Goal: Download file/media

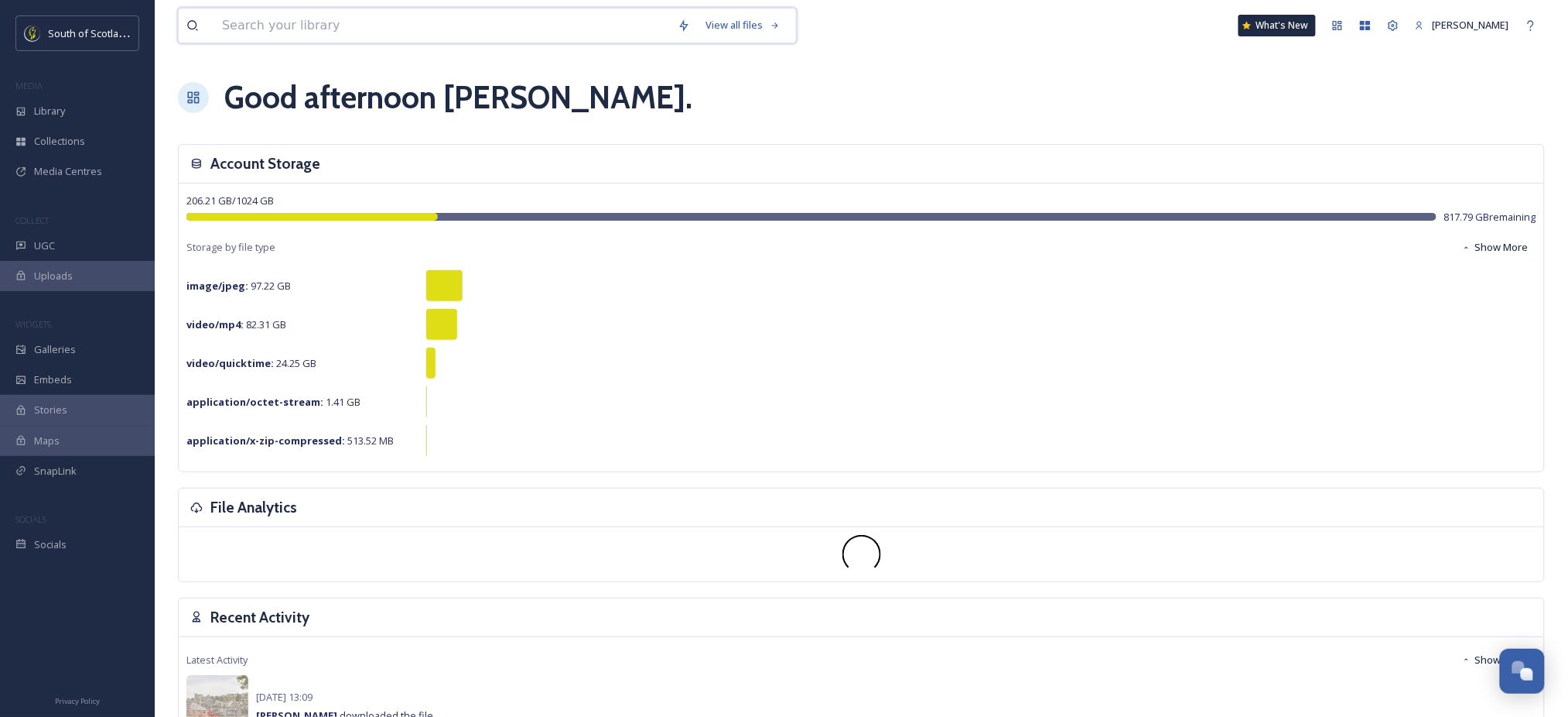
click at [300, 22] on input at bounding box center [442, 26] width 456 height 34
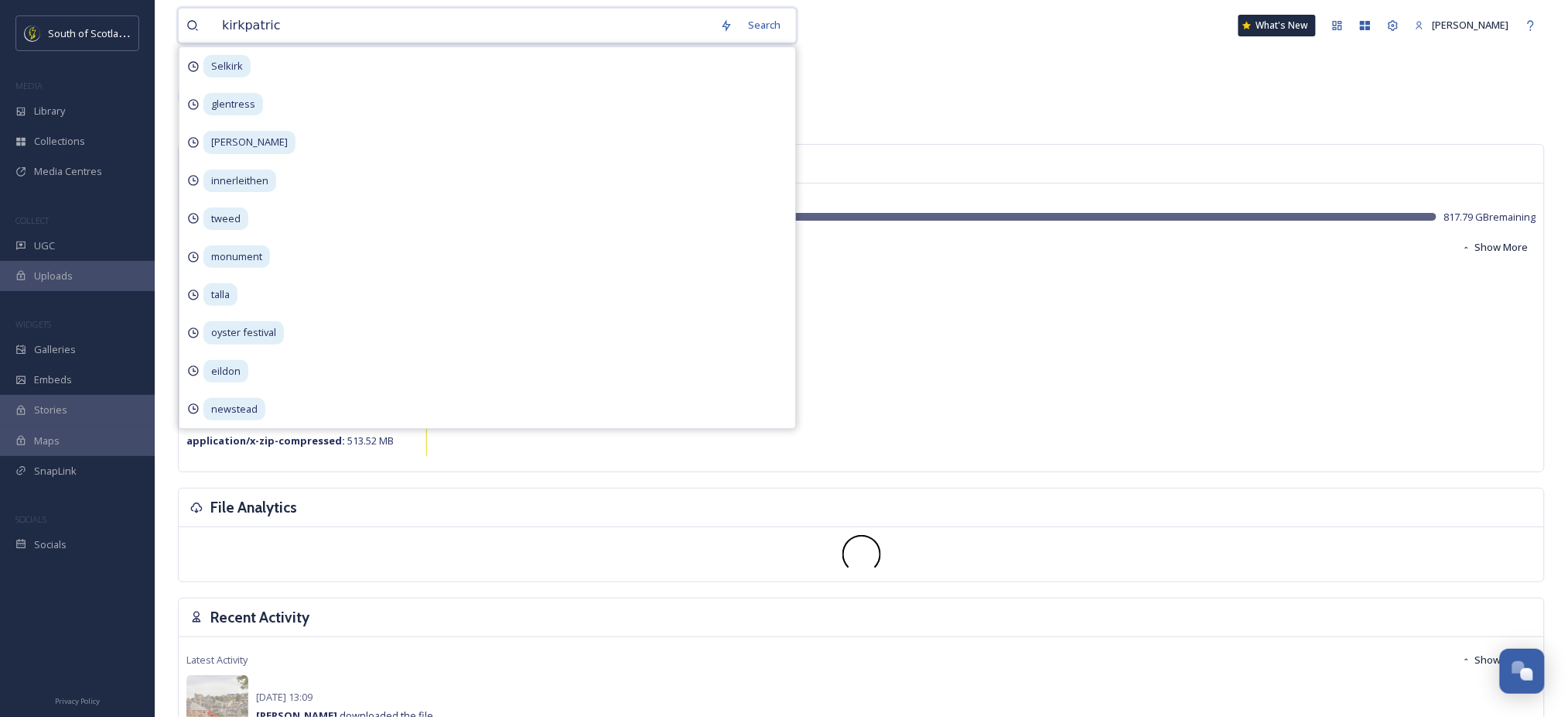
type input "[PERSON_NAME]"
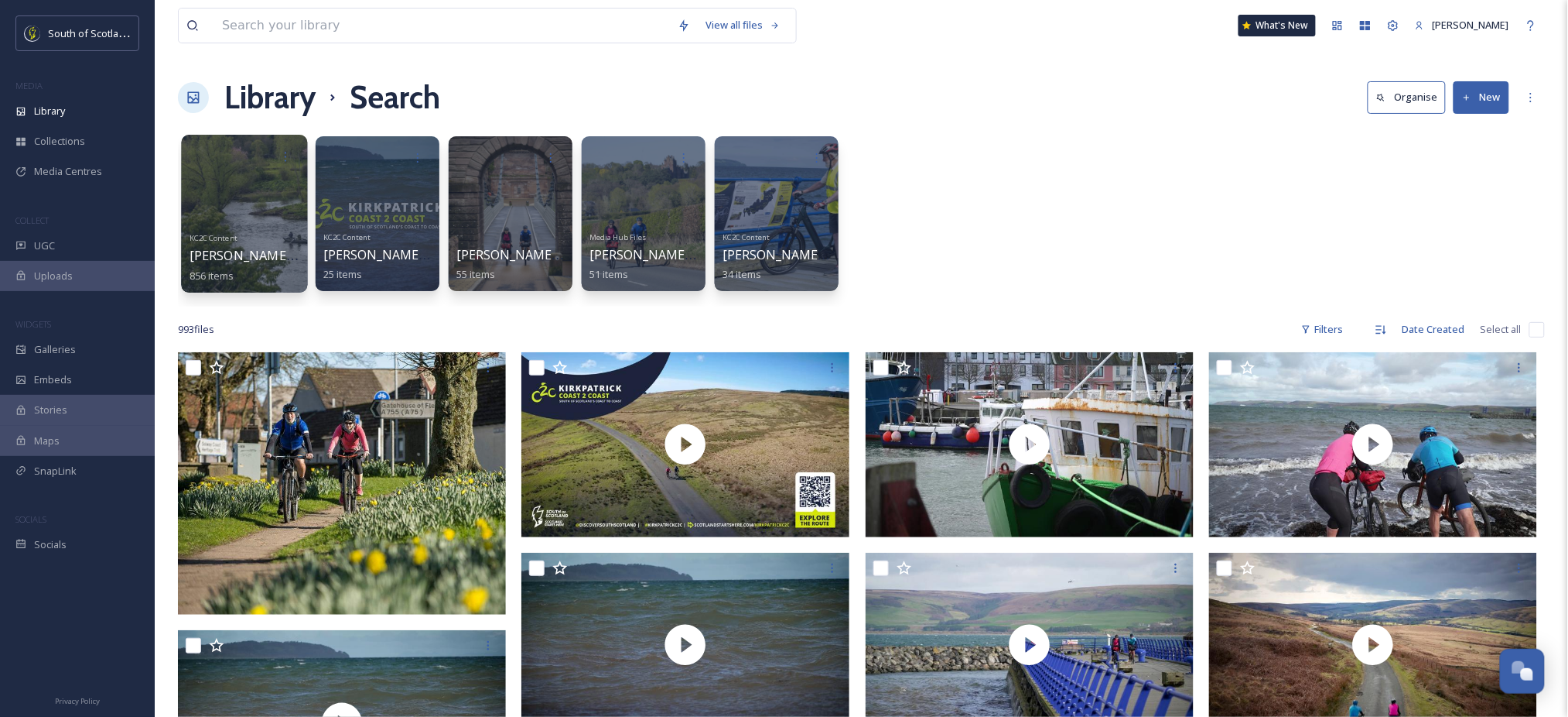
click at [250, 191] on div at bounding box center [244, 214] width 126 height 158
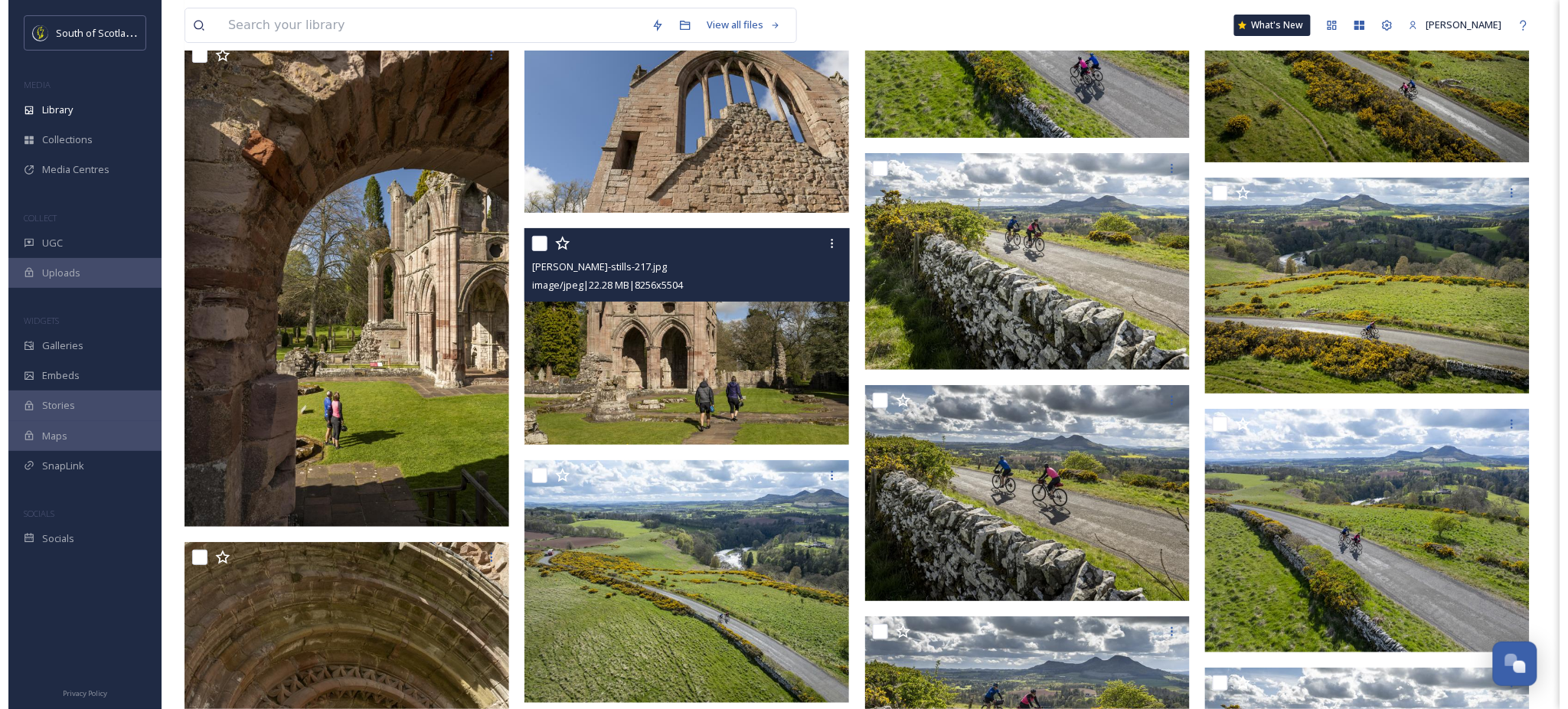
scroll to position [16698, 0]
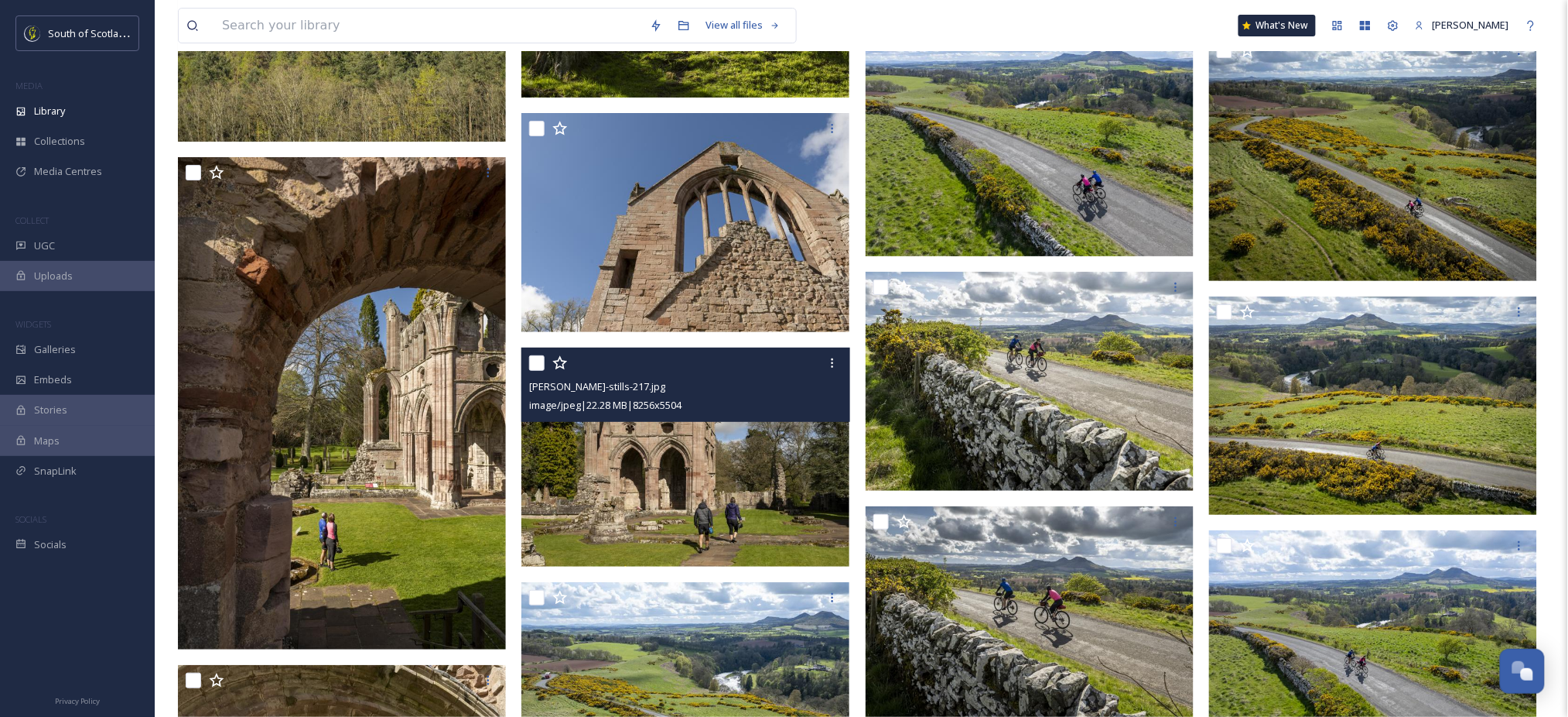
click at [764, 457] on img at bounding box center [685, 457] width 328 height 219
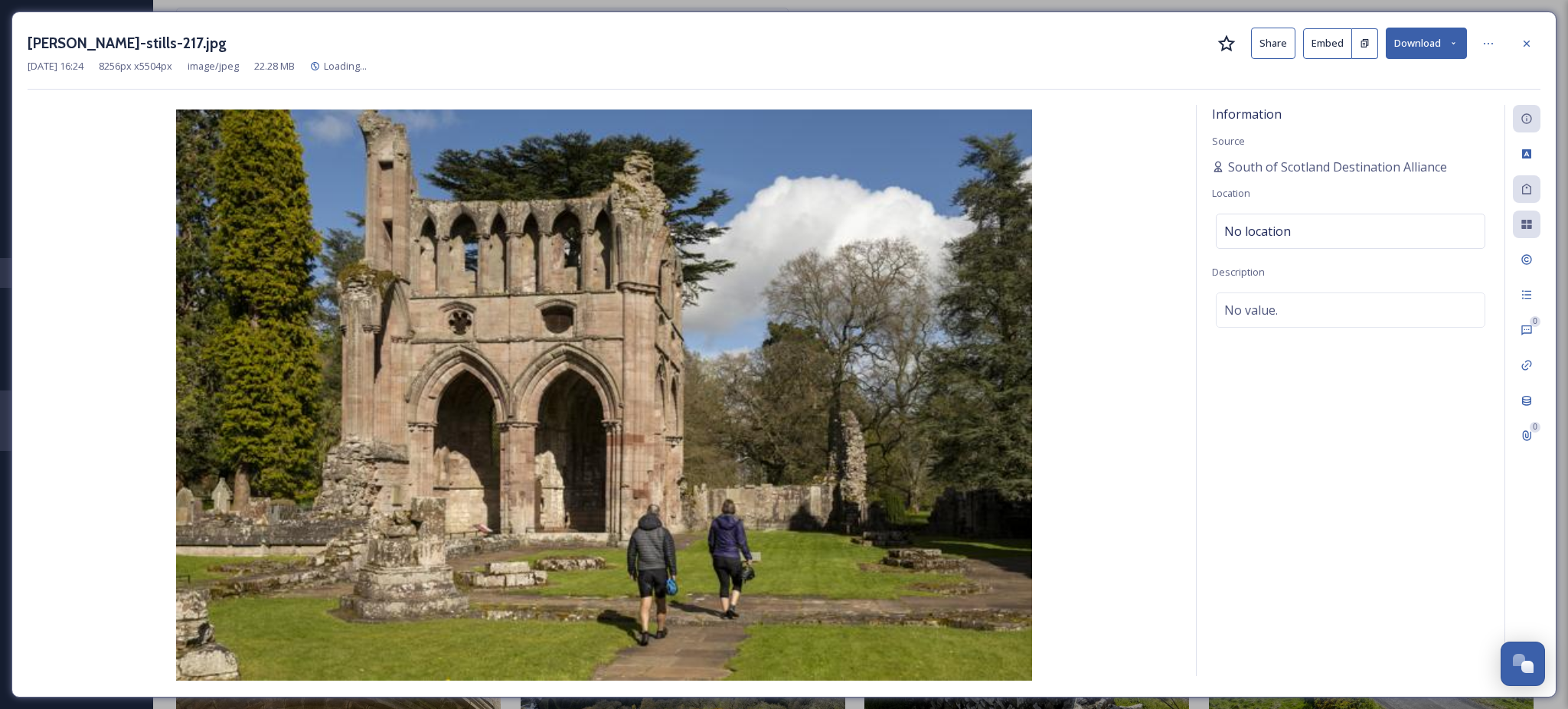
click at [1454, 44] on icon at bounding box center [1453, 43] width 10 height 10
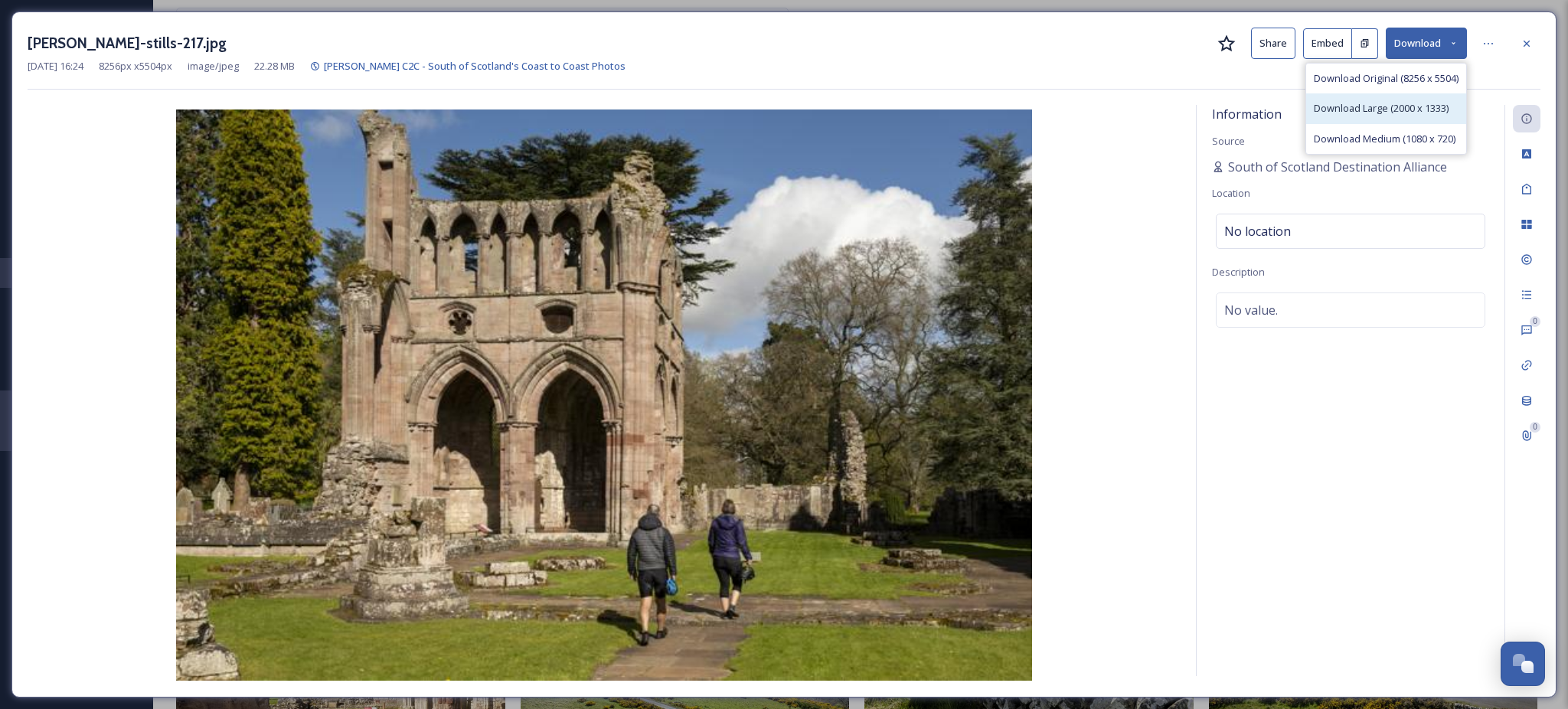
click at [1397, 115] on span "Download Large (2000 x 1333)" at bounding box center [1380, 108] width 135 height 14
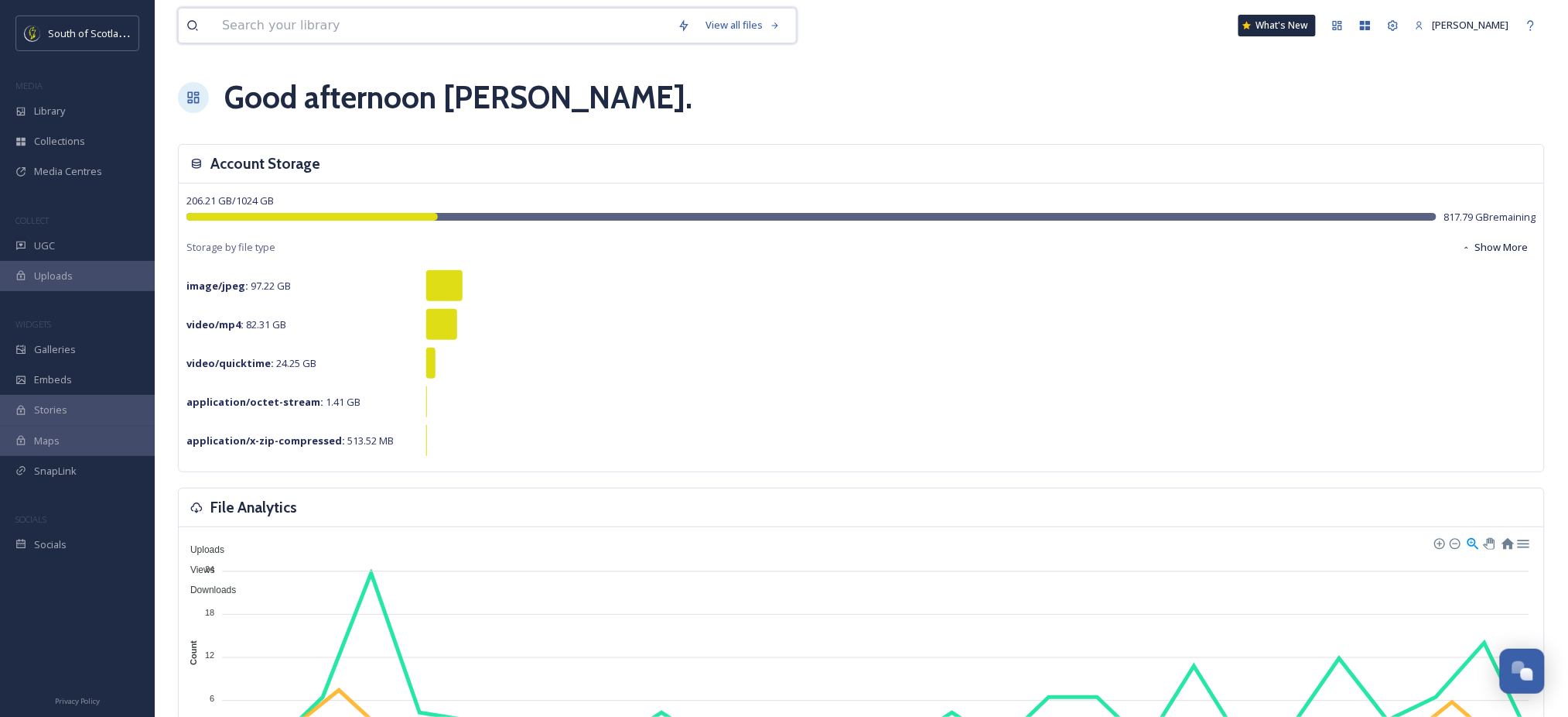
click at [585, 27] on input at bounding box center [442, 26] width 456 height 34
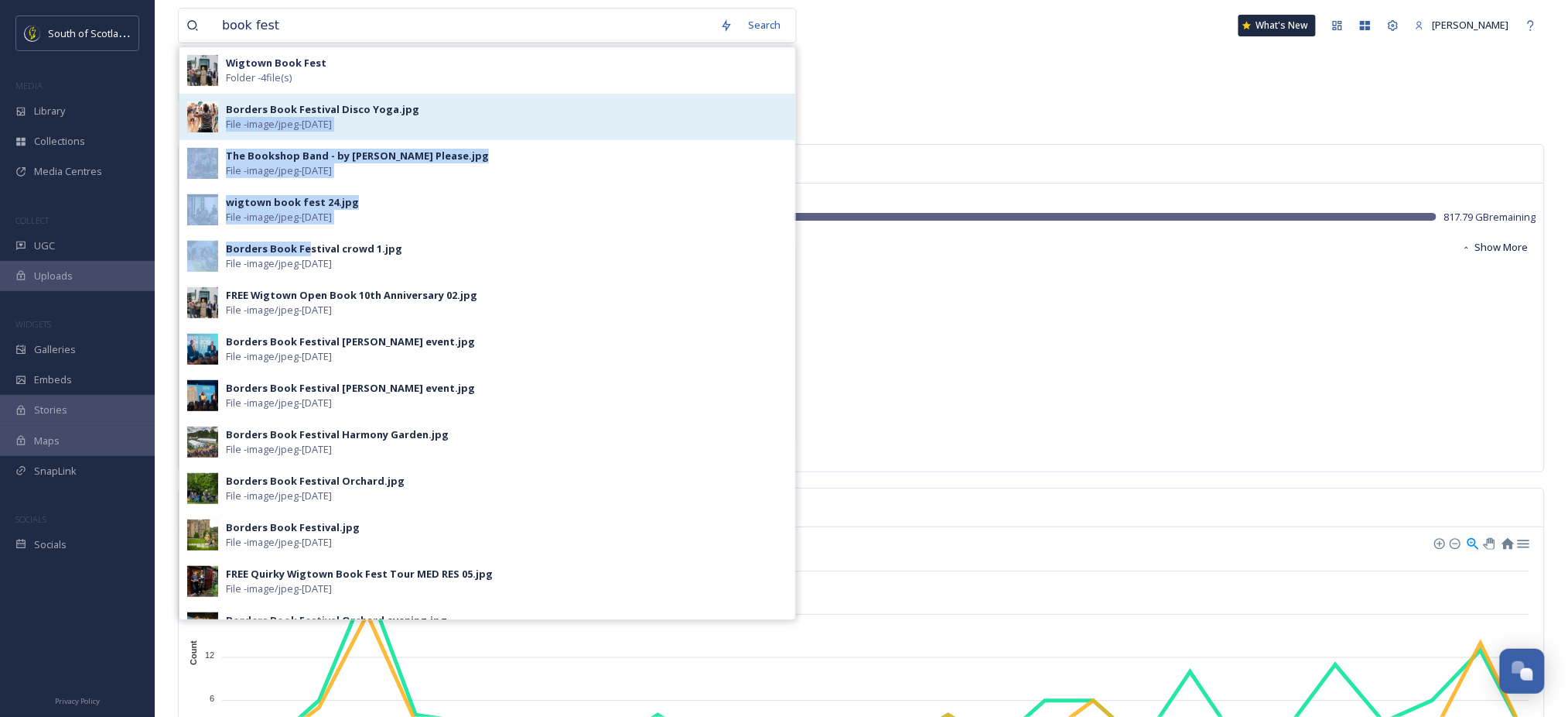
drag, startPoint x: 304, startPoint y: 252, endPoint x: 452, endPoint y: 107, distance: 207.2
click at [452, 107] on div "Wigtown Book Fest Folder - 4 file(s) Borders Book Festival Disco Yoga.jpg File …" at bounding box center [487, 333] width 617 height 574
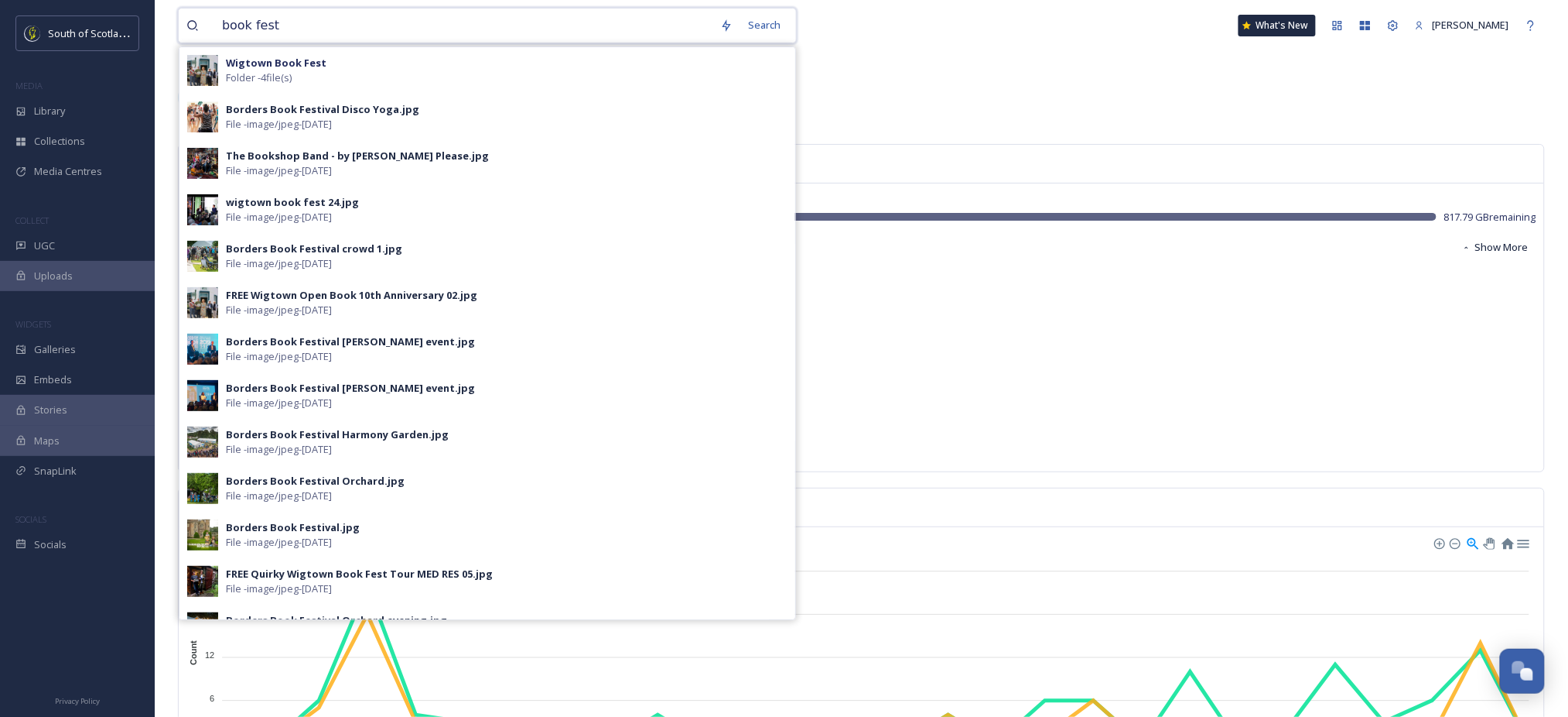
click at [467, 24] on input "book fest" at bounding box center [463, 26] width 498 height 34
type input "melrose"
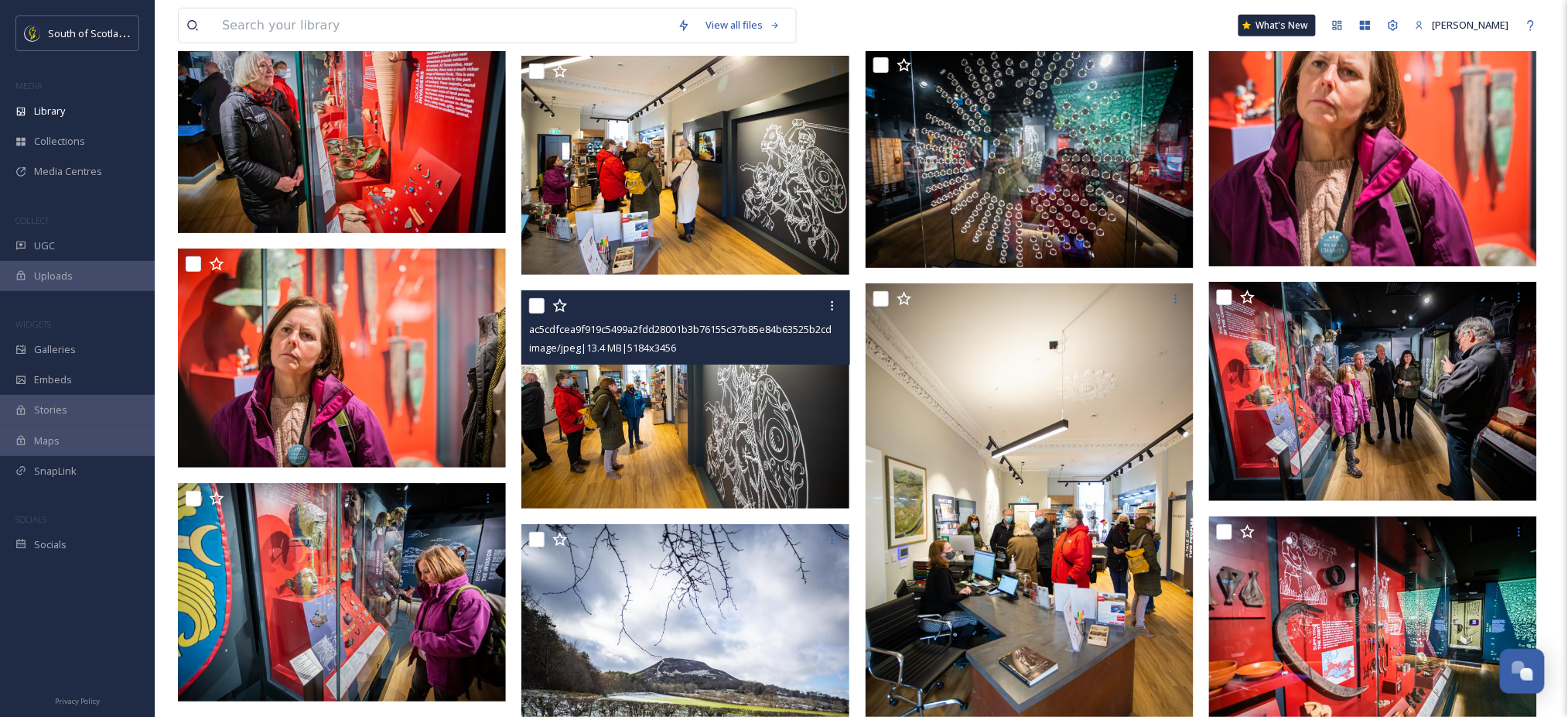
scroll to position [15450, 0]
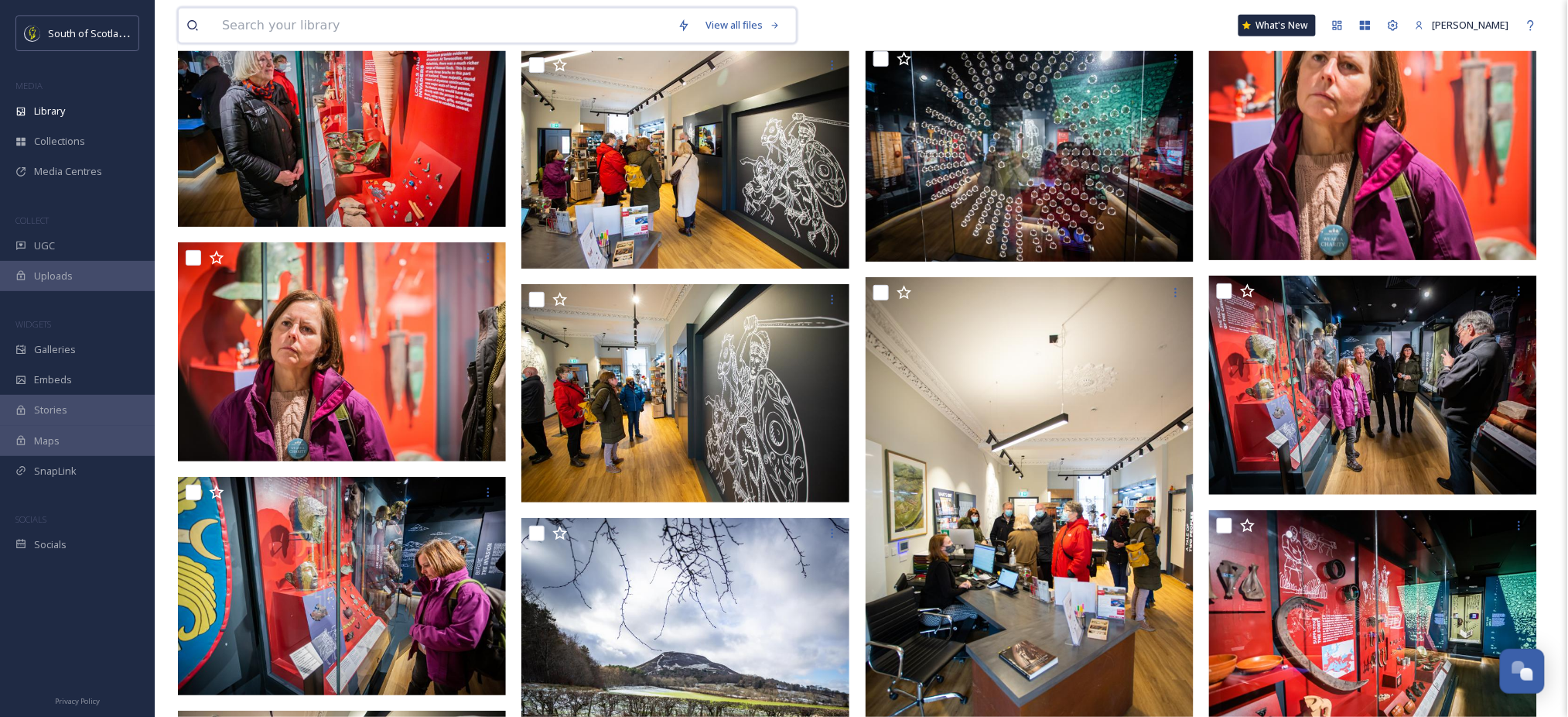
click at [301, 25] on input at bounding box center [442, 26] width 456 height 34
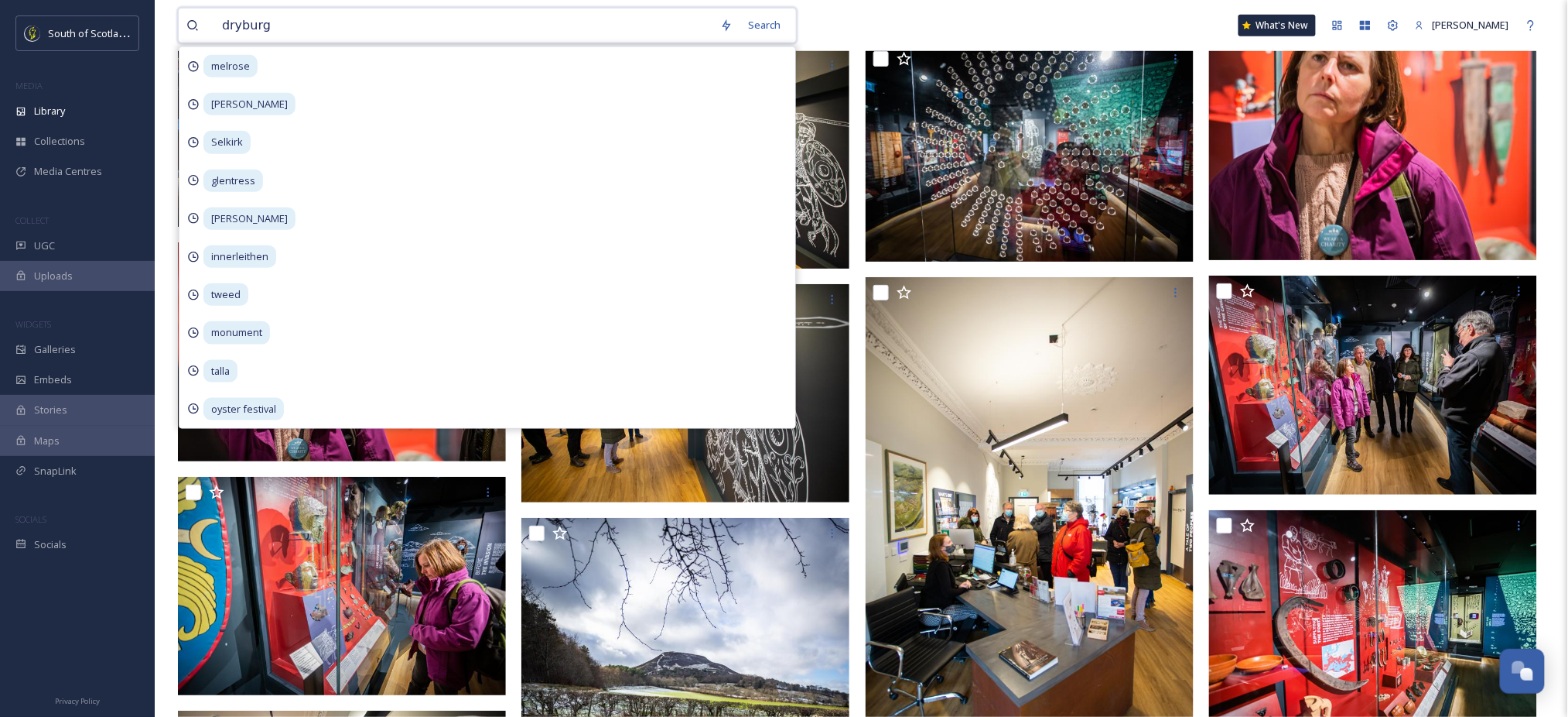
type input "dryburgh"
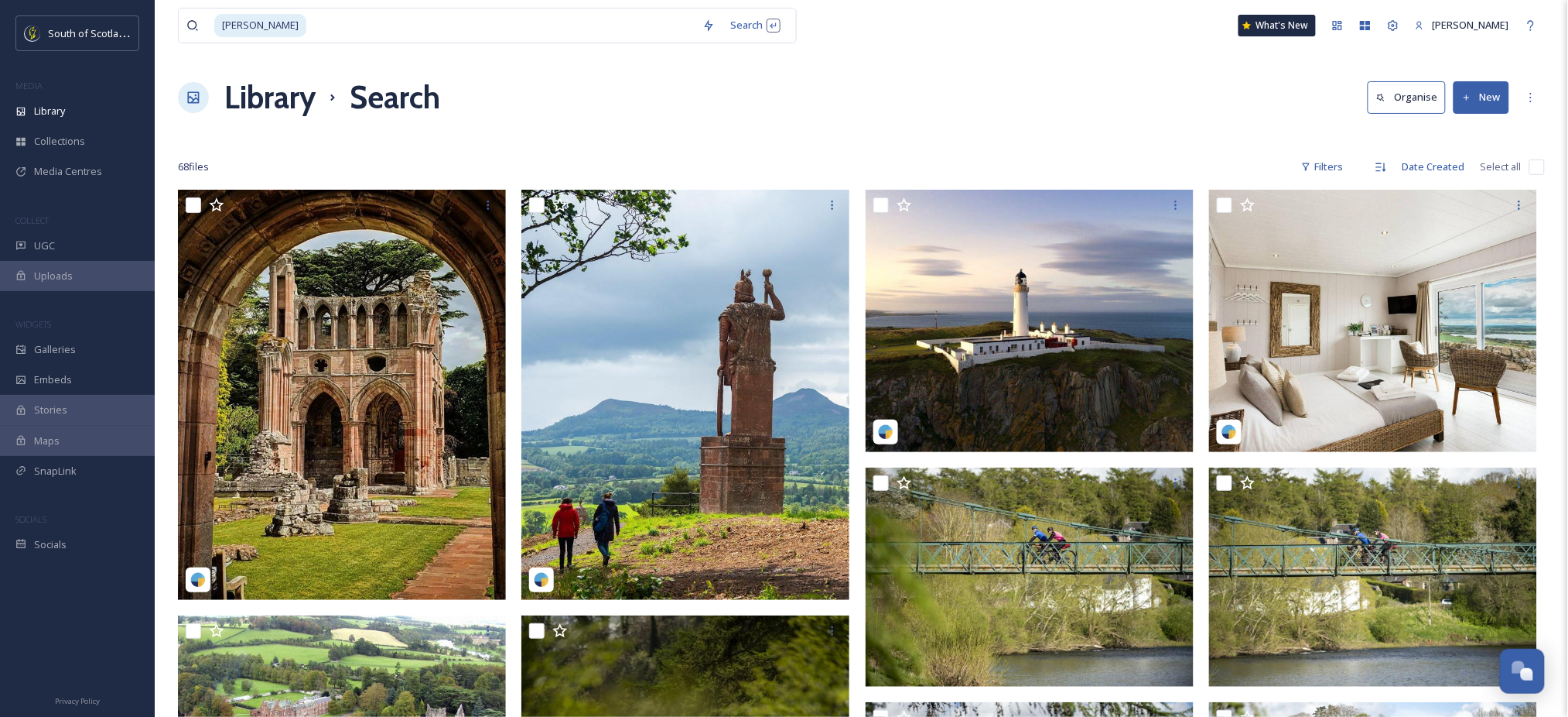
click at [840, 106] on div "Library Search Organise New" at bounding box center [861, 98] width 1366 height 46
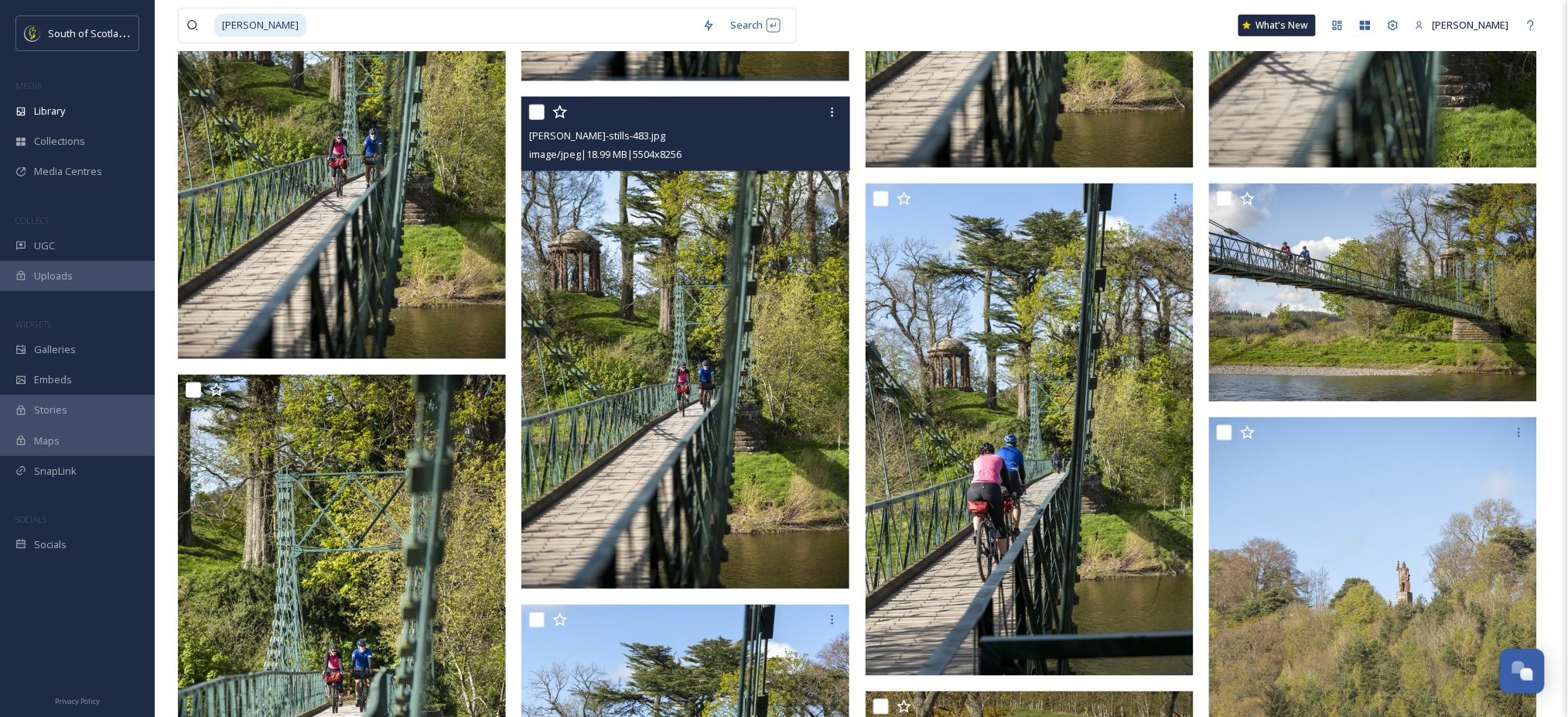
scroll to position [2791, 0]
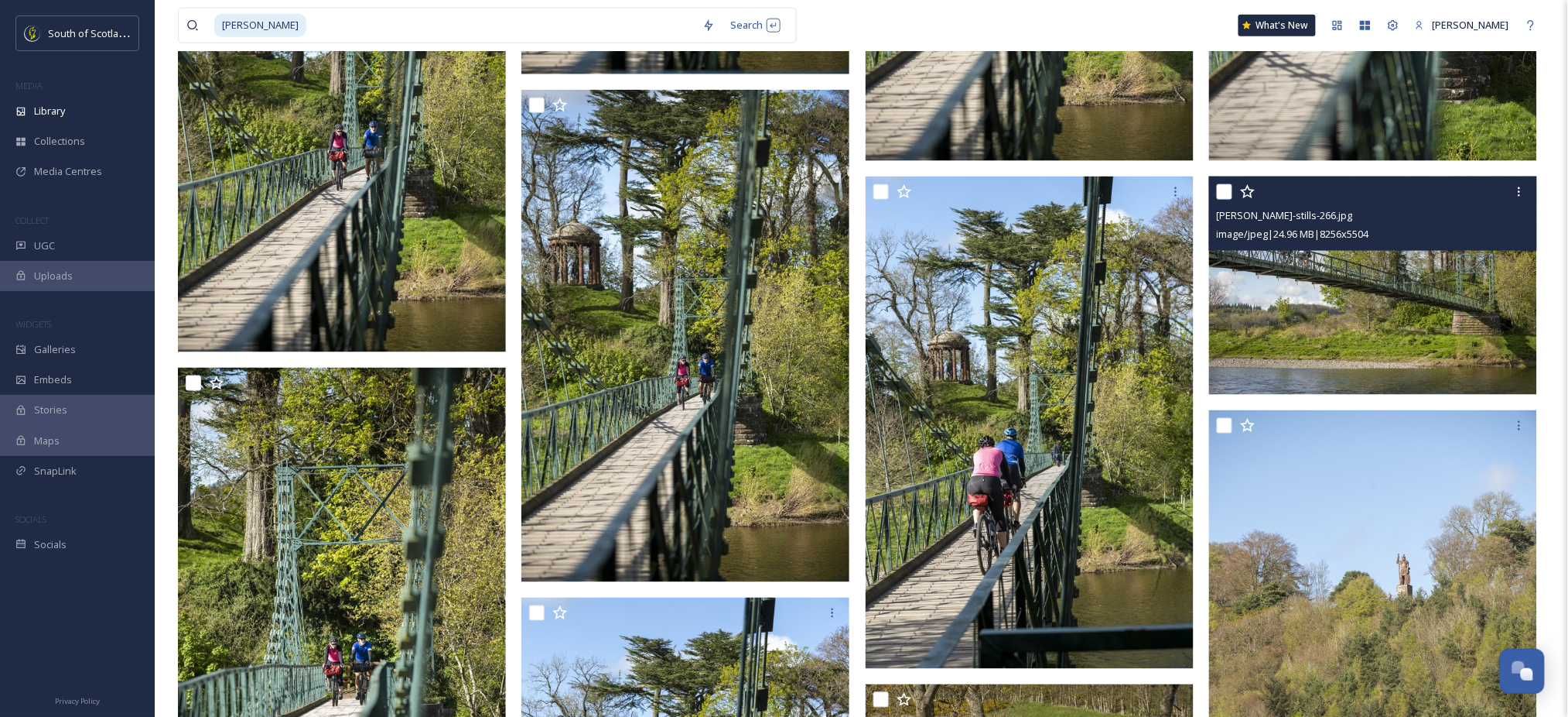
click at [1222, 191] on input "checkbox" at bounding box center [1225, 191] width 15 height 15
checkbox input "true"
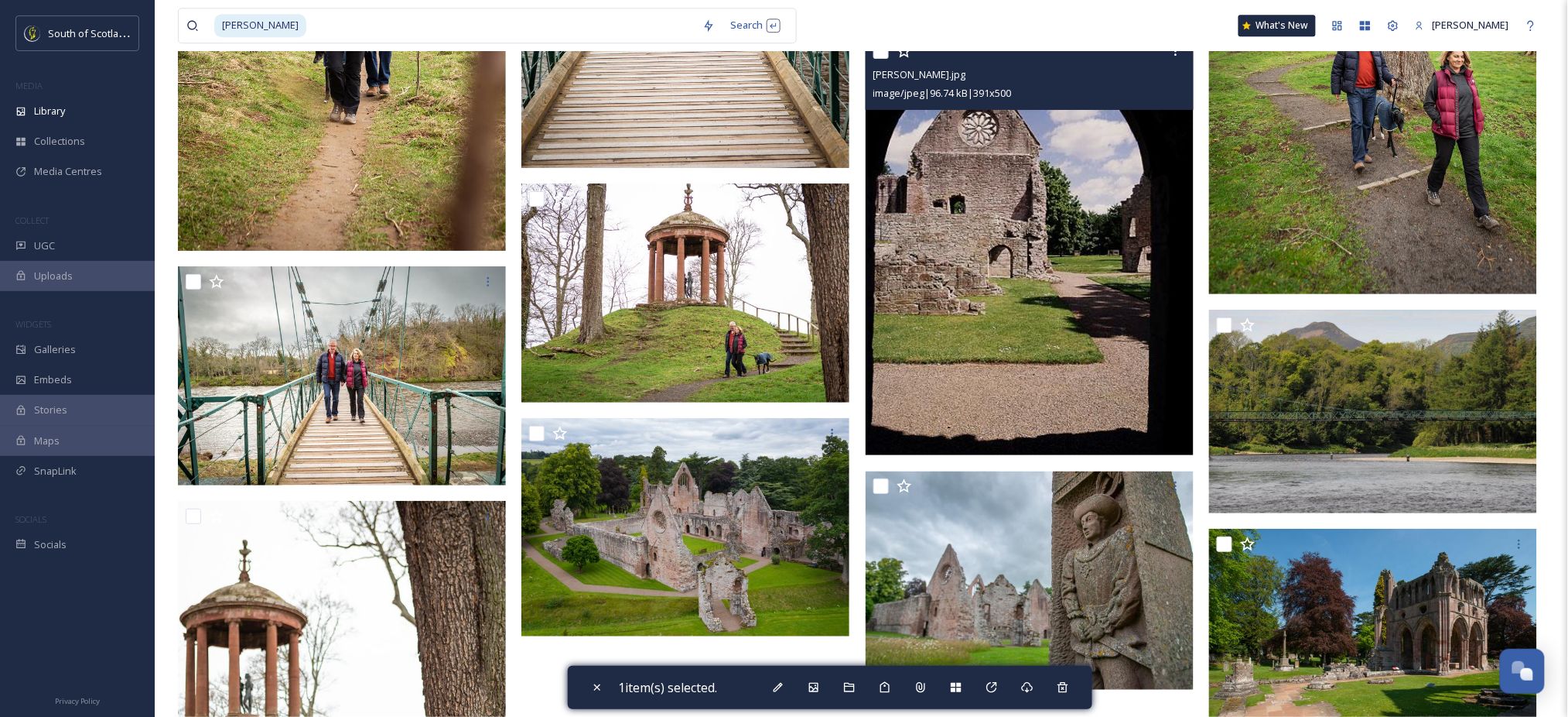
scroll to position [5914, 0]
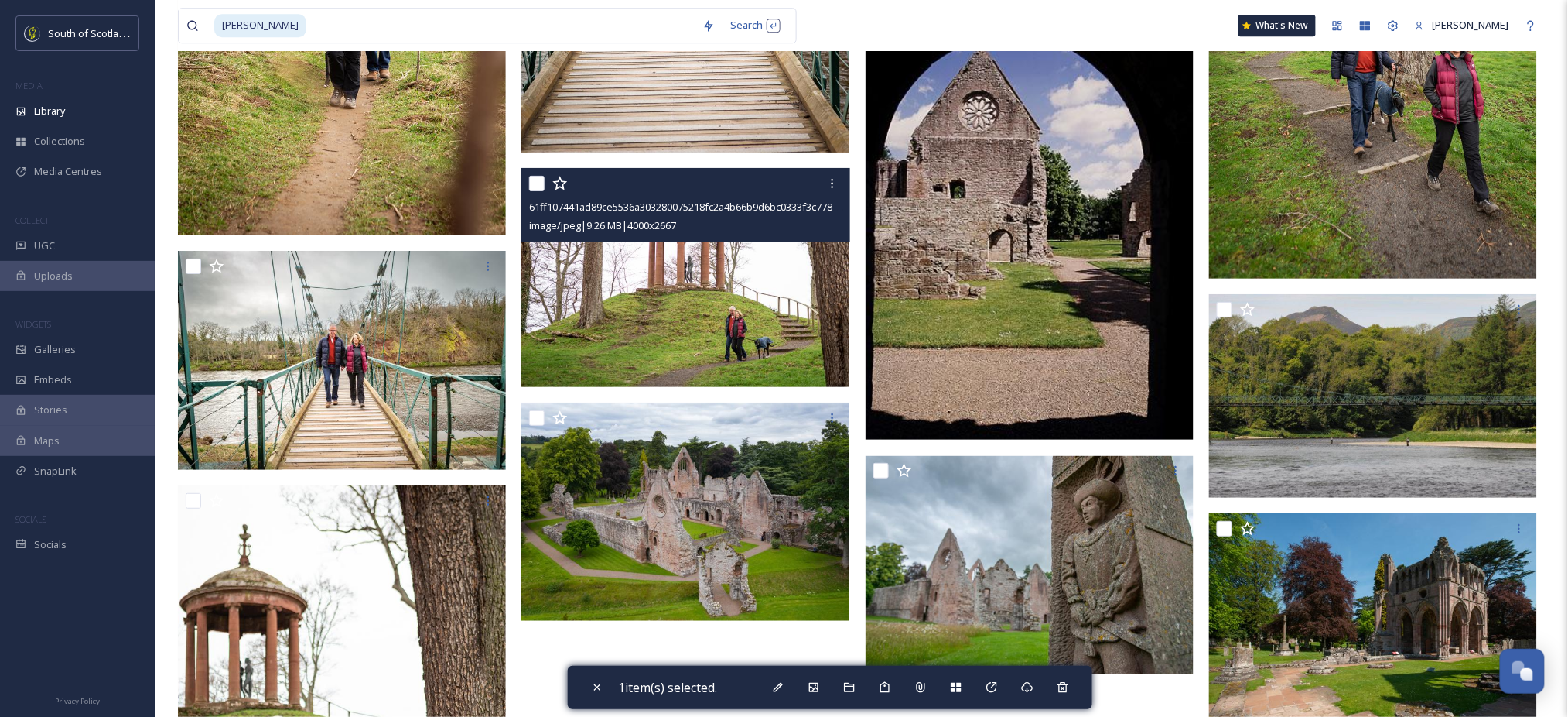
click at [537, 184] on input "checkbox" at bounding box center [536, 184] width 15 height 15
checkbox input "true"
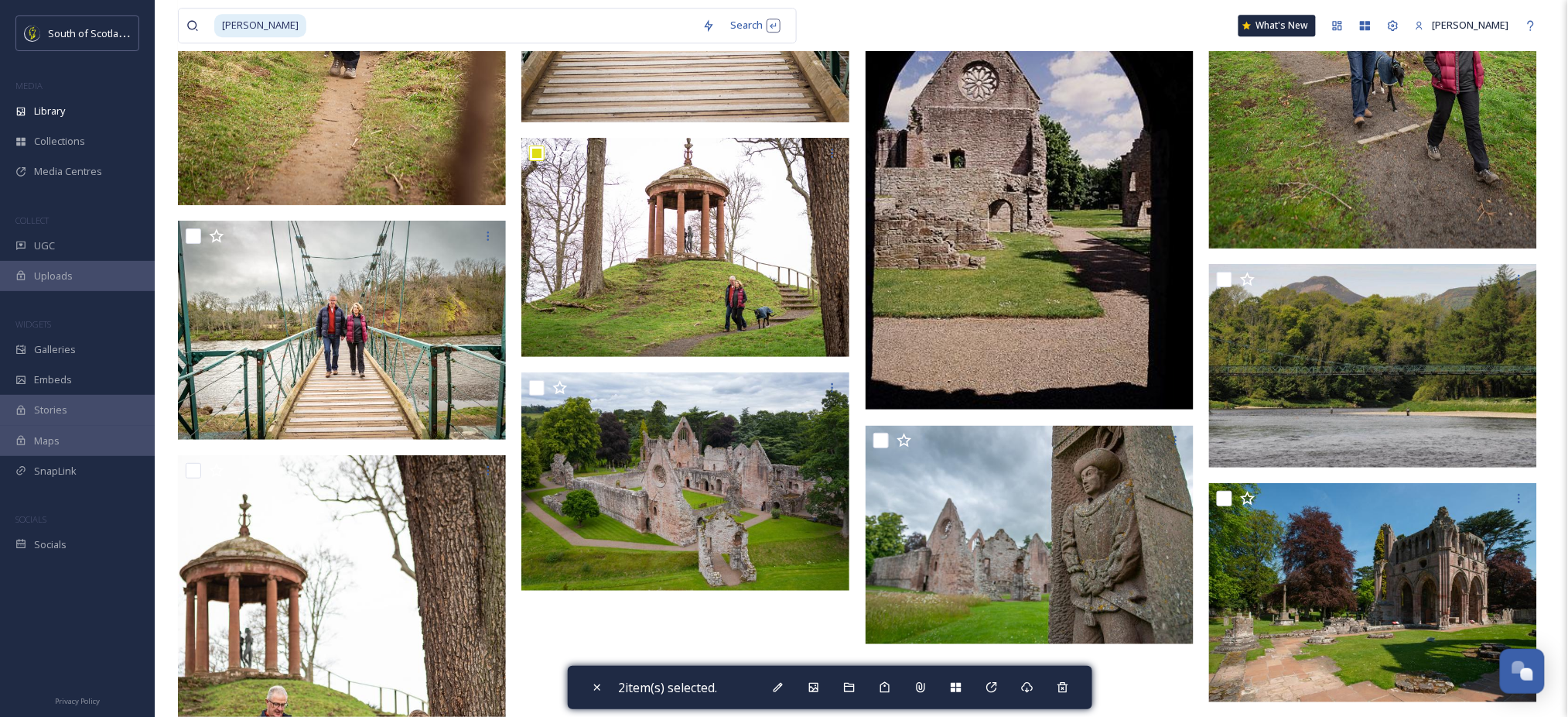
scroll to position [5943, 0]
click at [1027, 692] on icon at bounding box center [1027, 687] width 12 height 12
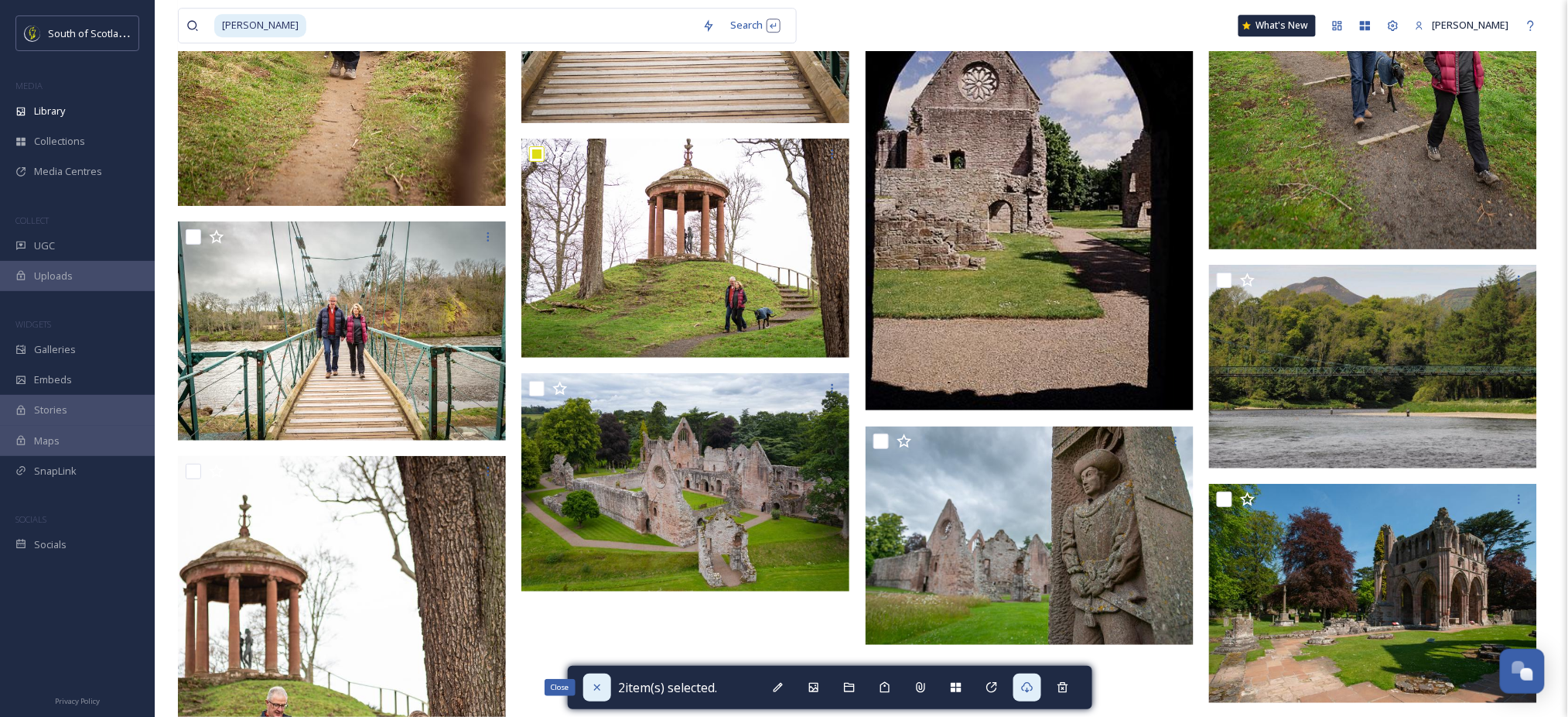
click at [592, 695] on div "Close" at bounding box center [597, 687] width 27 height 27
checkbox input "false"
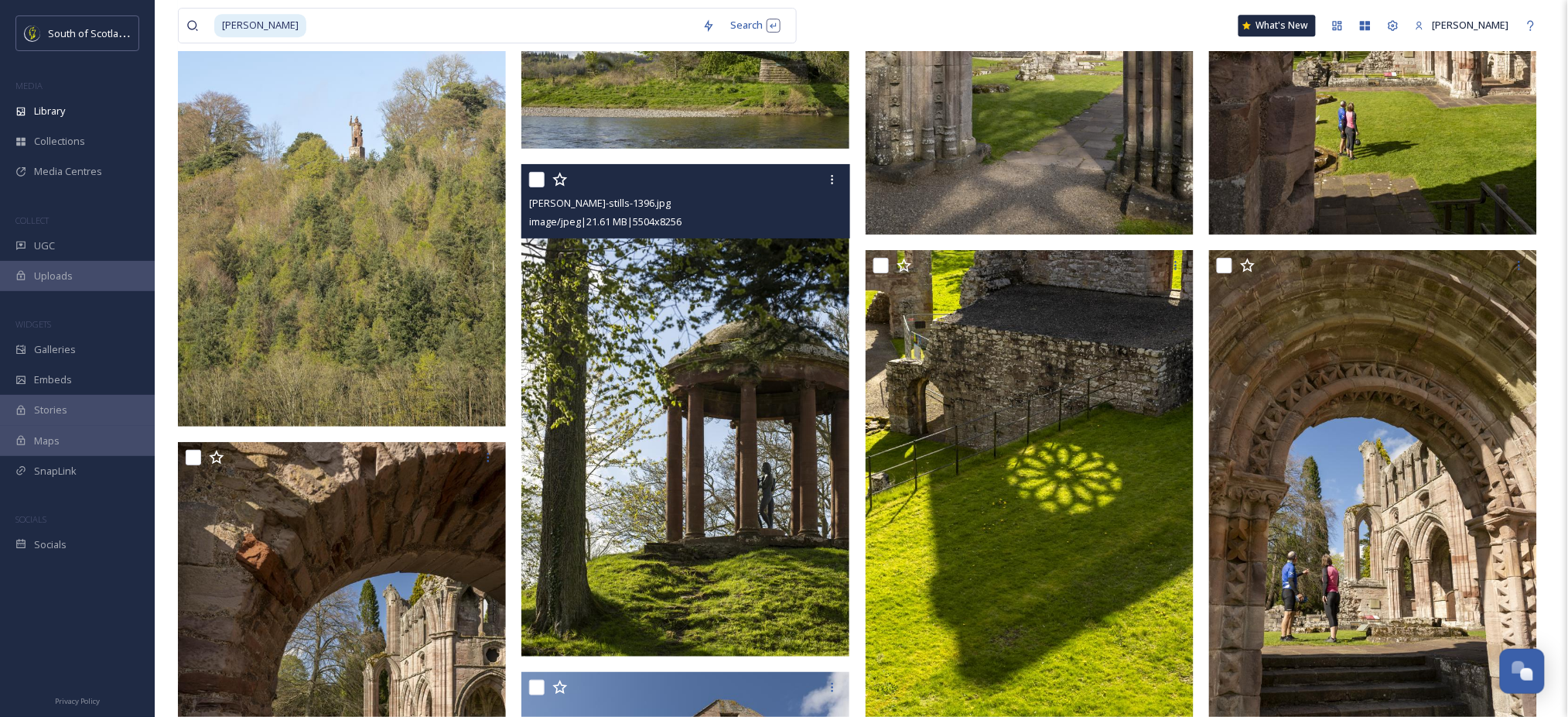
scroll to position [3968, 0]
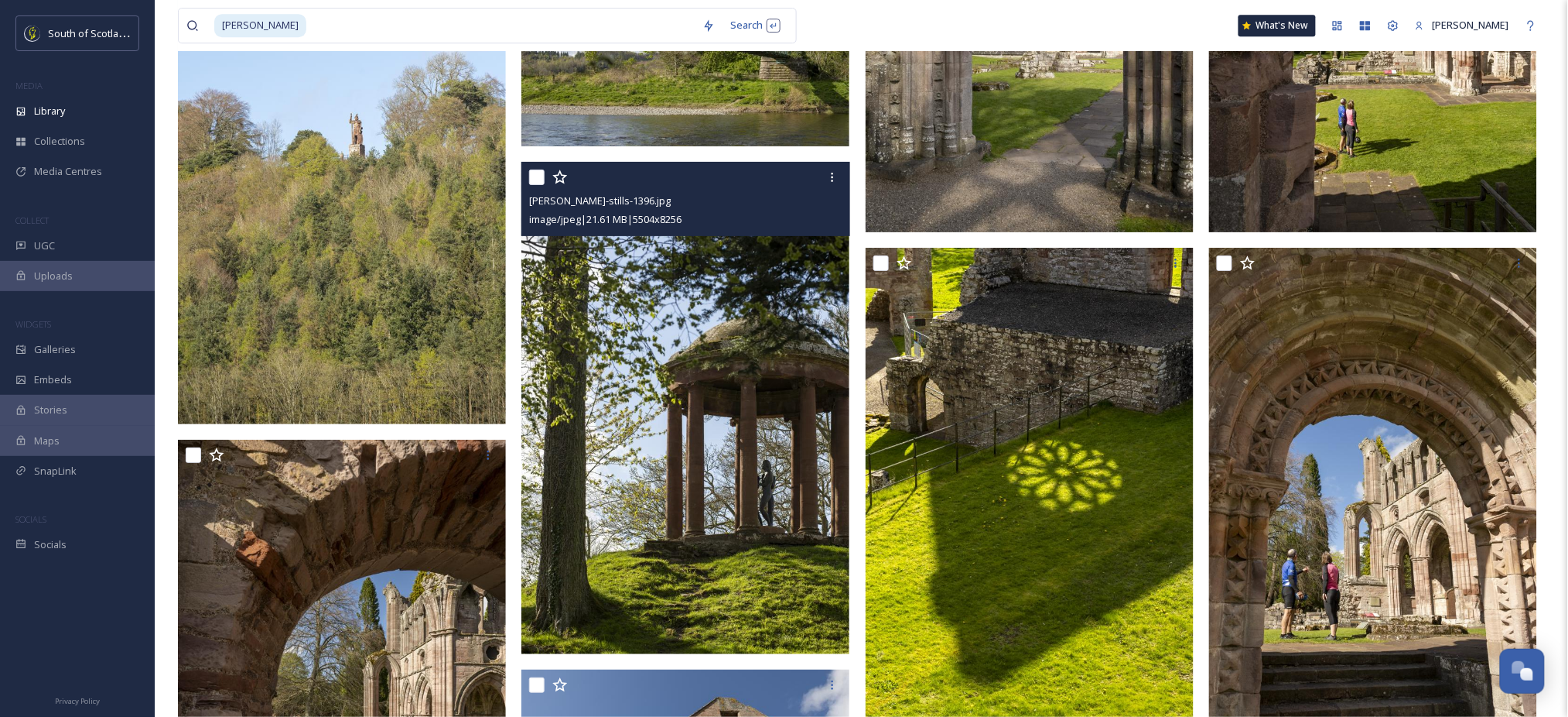
click at [748, 380] on img at bounding box center [685, 407] width 328 height 492
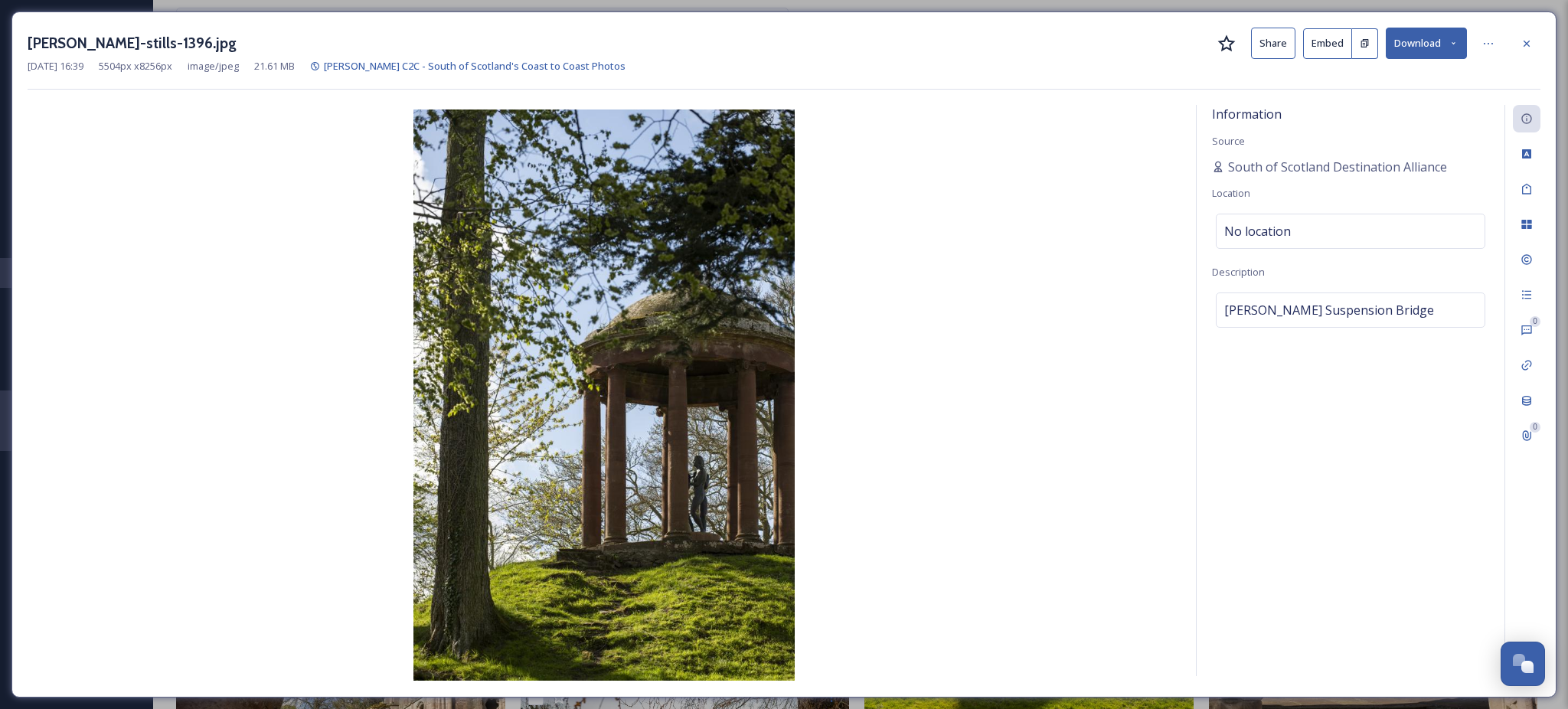
click at [1449, 40] on icon at bounding box center [1453, 43] width 10 height 10
click at [1384, 109] on span "Download Large (1333 x 2000)" at bounding box center [1380, 108] width 135 height 14
click at [1525, 47] on icon at bounding box center [1526, 43] width 12 height 12
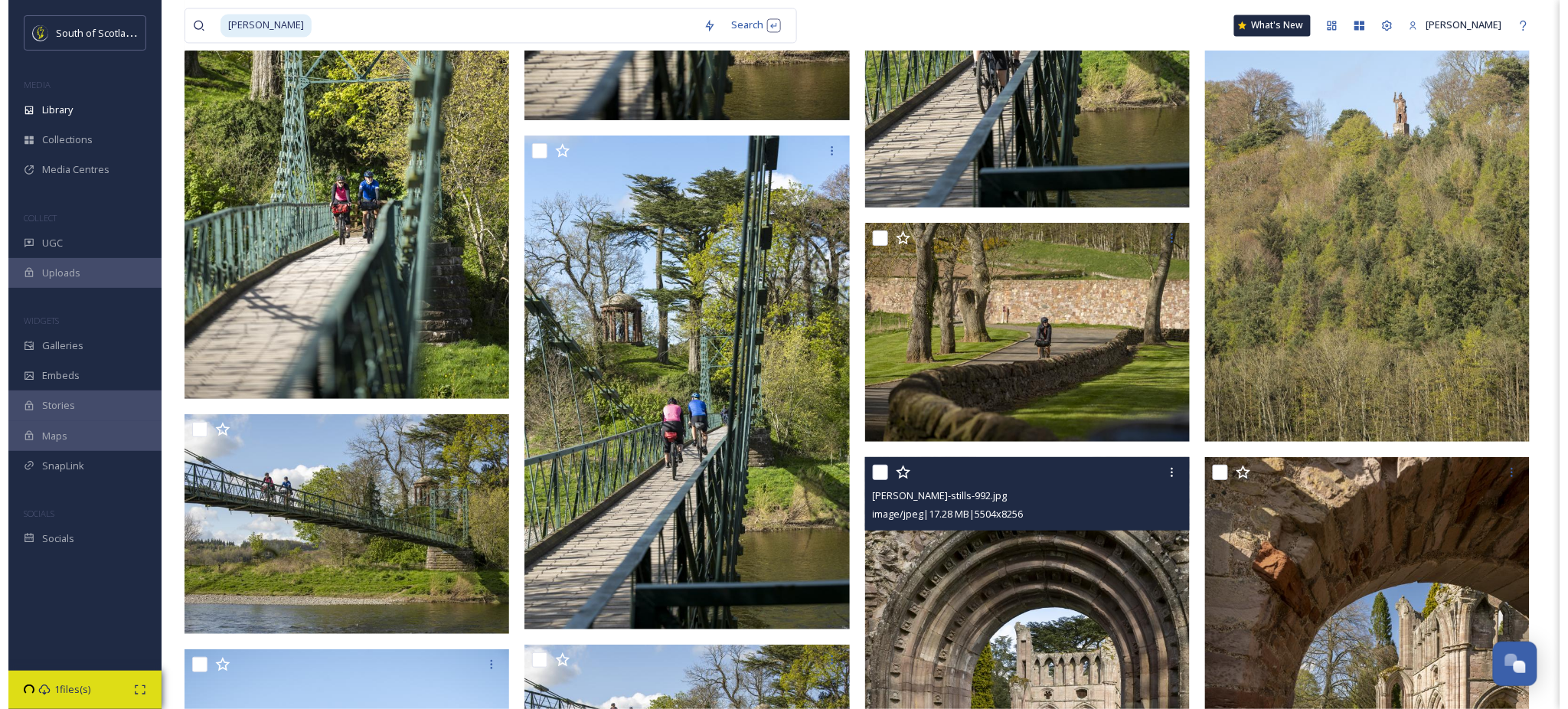
scroll to position [3193, 0]
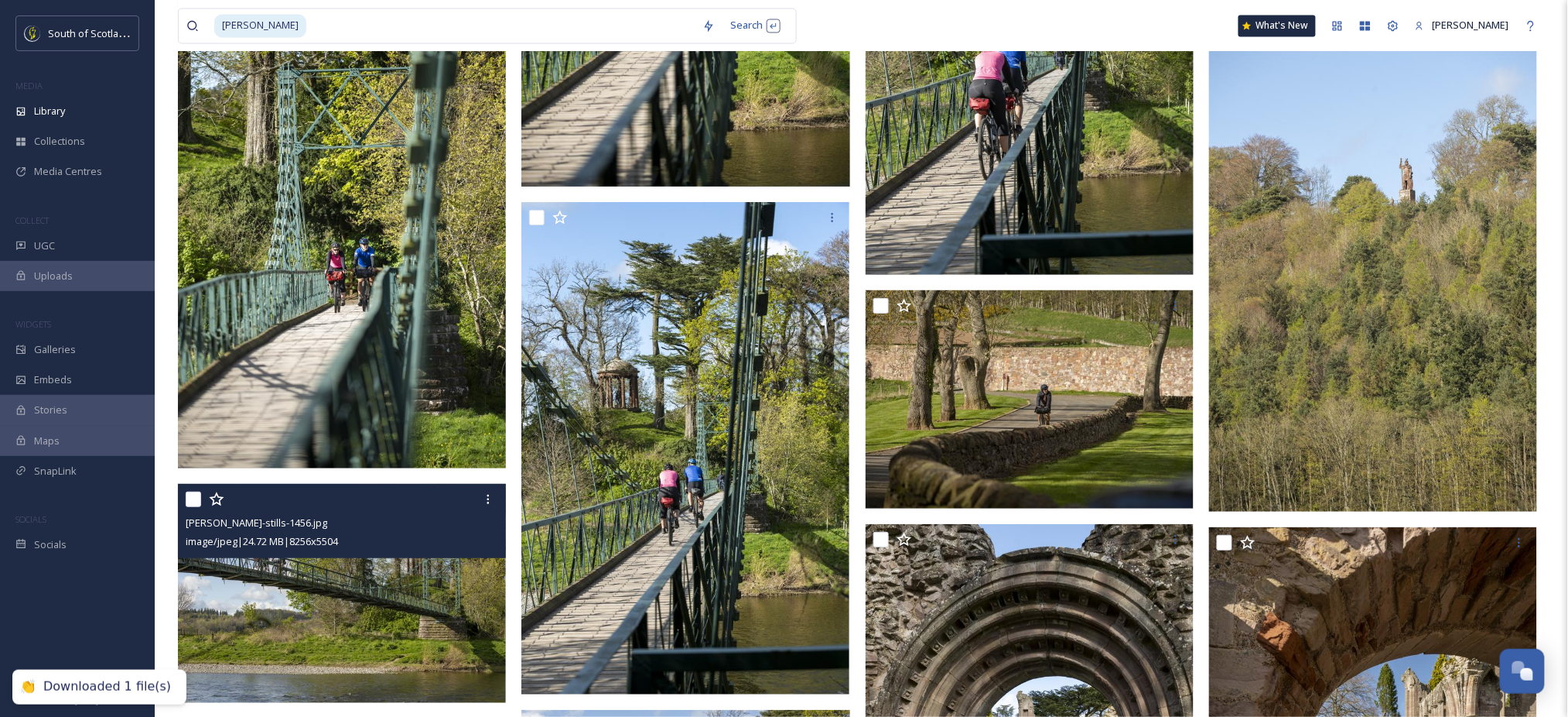
click at [401, 587] on img at bounding box center [342, 592] width 328 height 219
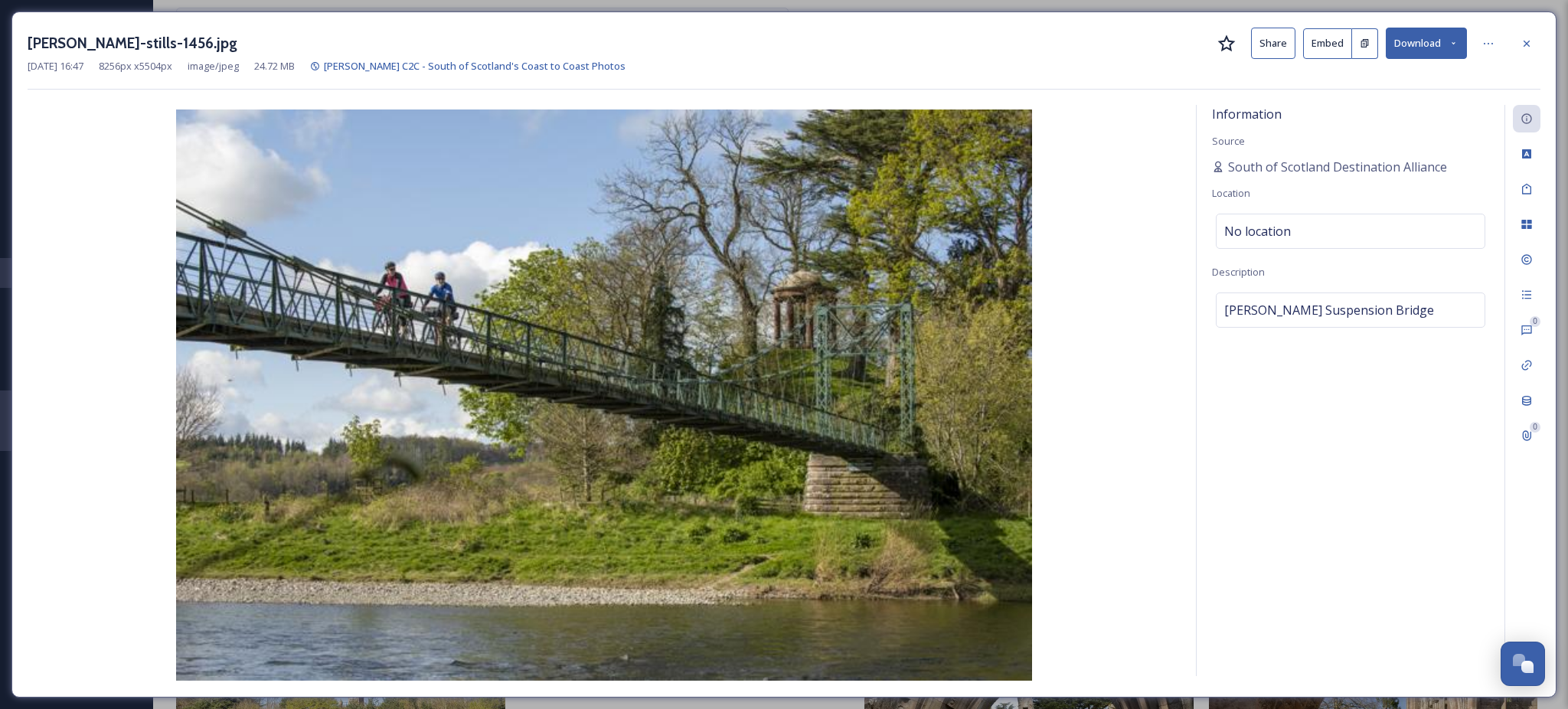
click at [1455, 36] on button "Download" at bounding box center [1426, 42] width 82 height 31
click at [1412, 111] on span "Download Large (2000 x 1333)" at bounding box center [1380, 108] width 135 height 14
